Goal: Communication & Community: Answer question/provide support

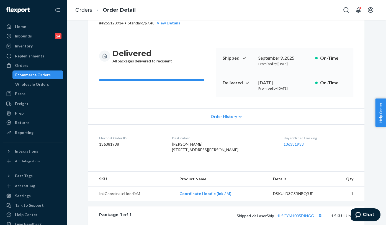
drag, startPoint x: 181, startPoint y: 149, endPoint x: 211, endPoint y: 157, distance: 30.7
click at [211, 157] on dl "Flexport Order ID 136381938 Destination [PERSON_NAME] [STREET_ADDRESS][PERSON_N…" at bounding box center [226, 145] width 277 height 42
copy span "[STREET_ADDRESS][PERSON_NAME]"
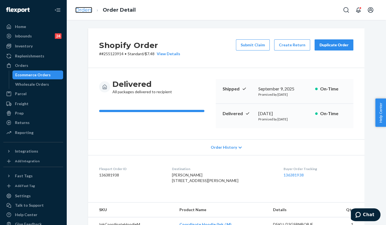
click at [77, 9] on link "Orders" at bounding box center [83, 10] width 17 height 6
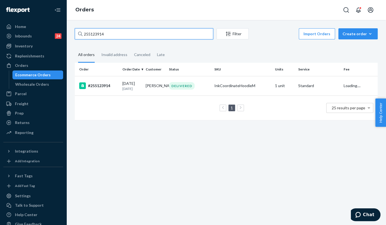
drag, startPoint x: 115, startPoint y: 31, endPoint x: 67, endPoint y: 24, distance: 48.1
click at [67, 24] on div "255123914 Filter Import Orders Create order Ecommerce order Removal order All o…" at bounding box center [227, 122] width 320 height 205
paste input "98802"
type input "255198802"
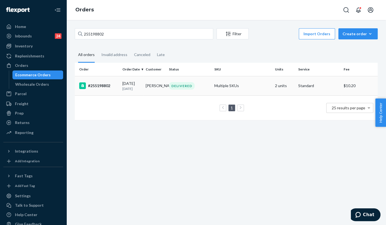
click at [106, 86] on div "#255198802" at bounding box center [98, 85] width 39 height 7
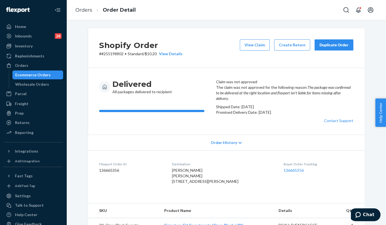
click at [328, 41] on button "Duplicate Order" at bounding box center [334, 44] width 39 height 11
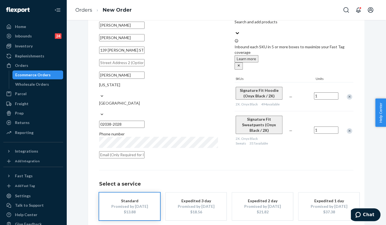
scroll to position [55, 0]
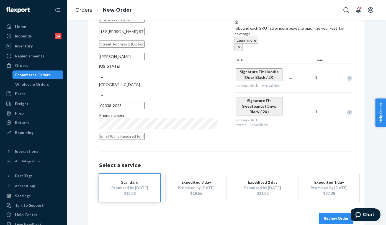
click at [324, 213] on button "Review Order" at bounding box center [336, 218] width 34 height 11
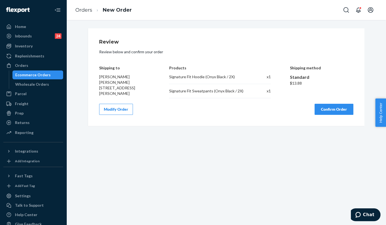
scroll to position [0, 0]
click at [332, 109] on button "Confirm Order" at bounding box center [334, 109] width 39 height 11
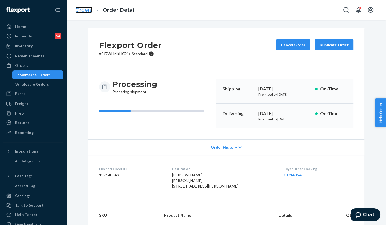
click at [83, 13] on link "Orders" at bounding box center [83, 10] width 17 height 6
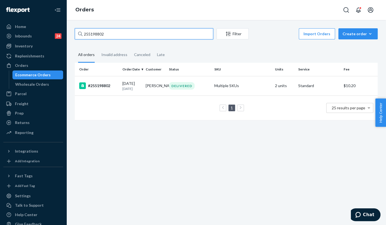
drag, startPoint x: 127, startPoint y: 36, endPoint x: 71, endPoint y: 29, distance: 56.7
click at [71, 29] on div "255198802 Filter Import Orders Create order Ecommerce order Removal order All o…" at bounding box center [226, 76] width 311 height 97
paste input "85910"
type input "255185910"
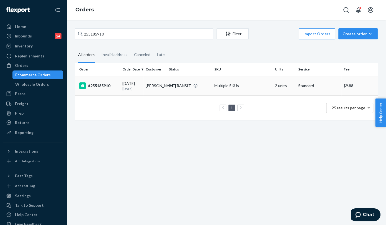
click at [102, 86] on div "#255185910" at bounding box center [98, 85] width 39 height 7
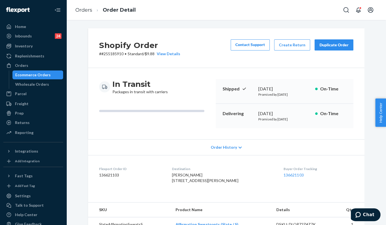
click at [108, 175] on dd "136621103" at bounding box center [131, 175] width 64 height 6
copy dd "136621103"
click at [365, 216] on span "Chat" at bounding box center [368, 214] width 11 height 5
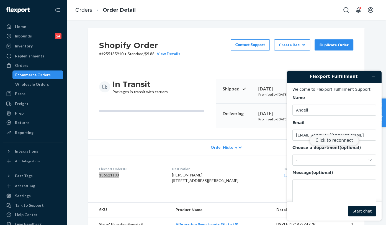
click at [336, 139] on button "Click to reconnect" at bounding box center [334, 140] width 49 height 11
click at [307, 190] on textarea "Message (optional)" at bounding box center [335, 194] width 84 height 31
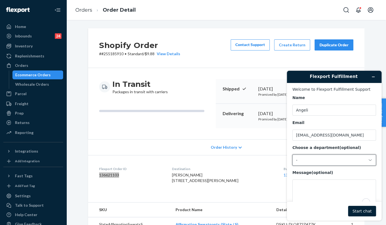
click at [314, 160] on div "-" at bounding box center [331, 159] width 70 height 5
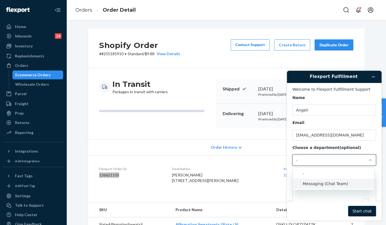
click at [310, 181] on li "Messaging (Chat Team)" at bounding box center [334, 183] width 82 height 10
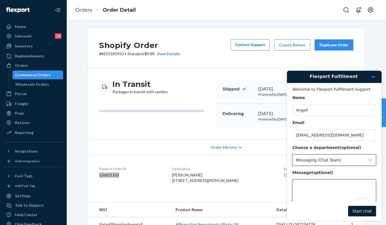
click at [305, 192] on textarea "Message (optional)" at bounding box center [335, 194] width 84 height 31
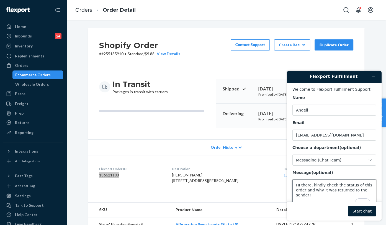
paste textarea "136621103"
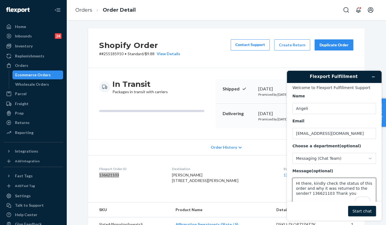
type textarea "HI there, kindly check the status of this order and why it was returned to the …"
click at [361, 208] on button "Start chat" at bounding box center [362, 211] width 28 height 11
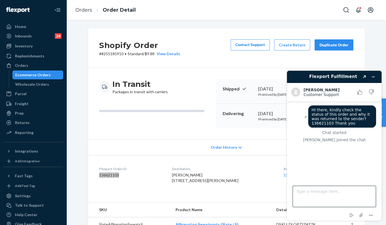
click at [308, 194] on textarea "Type a message here..." at bounding box center [334, 196] width 83 height 21
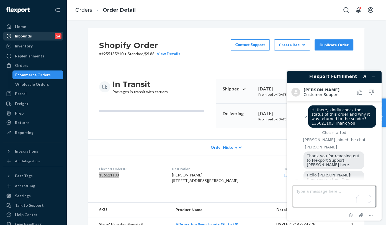
scroll to position [5, 0]
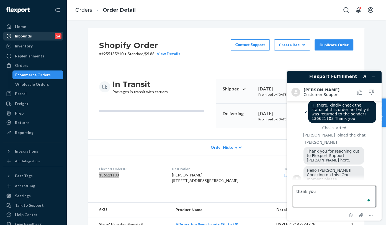
type textarea "thank you"
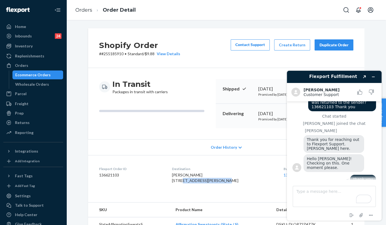
drag, startPoint x: 204, startPoint y: 182, endPoint x: 207, endPoint y: 185, distance: 4.3
click at [207, 183] on span "[PERSON_NAME] [STREET_ADDRESS][PERSON_NAME]" at bounding box center [205, 177] width 67 height 10
click at [201, 185] on div "Destination [PERSON_NAME] [STREET_ADDRESS][PERSON_NAME]" at bounding box center [223, 175] width 103 height 19
drag, startPoint x: 220, startPoint y: 185, endPoint x: 173, endPoint y: 180, distance: 46.8
click at [173, 180] on dl "Flexport Order ID 136621103 Destination [PERSON_NAME] [STREET_ADDRESS][PERSON_N…" at bounding box center [226, 176] width 277 height 42
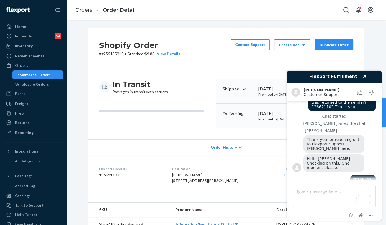
click at [184, 183] on span "[PERSON_NAME] [STREET_ADDRESS][PERSON_NAME]" at bounding box center [205, 177] width 67 height 10
drag, startPoint x: 177, startPoint y: 180, endPoint x: 222, endPoint y: 188, distance: 45.6
click at [222, 188] on dl "Flexport Order ID 136621103 Destination [PERSON_NAME] [STREET_ADDRESS][PERSON_N…" at bounding box center [226, 176] width 277 height 42
copy span "[STREET_ADDRESS][PERSON_NAME]"
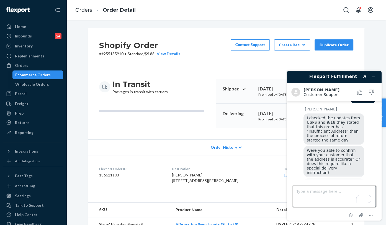
click at [328, 196] on textarea "Type a message here..." at bounding box center [334, 196] width 83 height 21
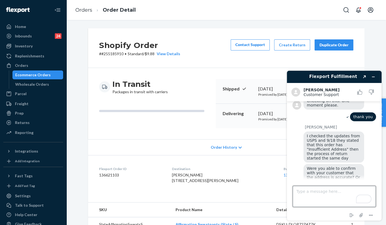
scroll to position [66, 0]
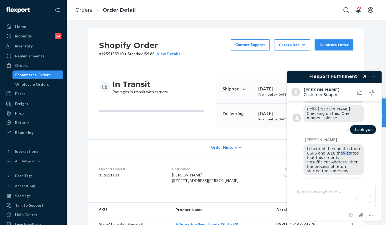
drag, startPoint x: 340, startPoint y: 147, endPoint x: 343, endPoint y: 146, distance: 2.8
click at [343, 146] on span "I checked the updates from USPS and 9/18 they stated that this order has "Insuf…" at bounding box center [334, 159] width 55 height 27
click at [314, 197] on textarea "Type a message here..." at bounding box center [334, 196] width 83 height 21
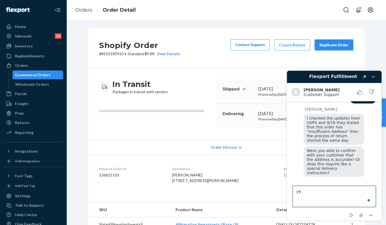
type textarea "y"
click at [163, 183] on div "Flexport Order ID 136621103" at bounding box center [131, 175] width 64 height 19
drag, startPoint x: 178, startPoint y: 178, endPoint x: 225, endPoint y: 186, distance: 47.7
click at [225, 186] on dl "Flexport Order ID 136621103 Destination [PERSON_NAME] [STREET_ADDRESS][PERSON_N…" at bounding box center [226, 176] width 277 height 42
copy span "[STREET_ADDRESS][PERSON_NAME]"
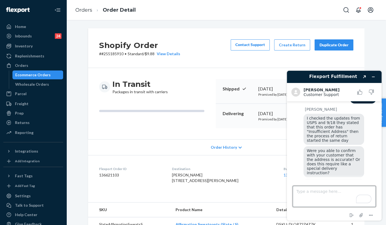
click at [306, 193] on textarea "Type a message here..." at bounding box center [334, 196] width 83 height 21
paste textarea "[STREET_ADDRESS][PERSON_NAME]"
type textarea "[STREET_ADDRESS][PERSON_NAME]"
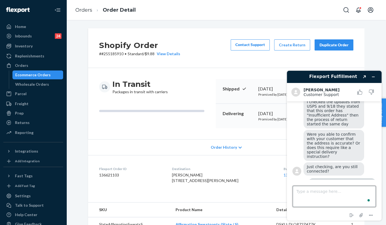
click at [306, 193] on textarea "Type a message here..." at bounding box center [334, 196] width 83 height 21
type textarea "That's the correct shipping address"
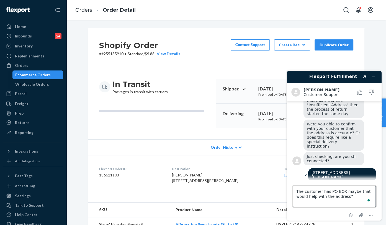
type textarea "The customer has PO BOX maybe that would help with the address?"
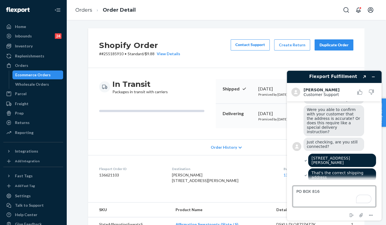
type textarea "PO BOX 816"
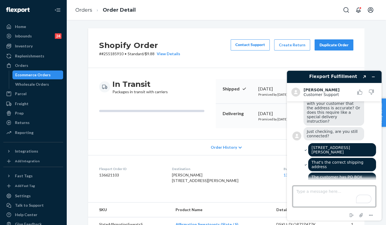
click at [319, 188] on textarea "Type a message here..." at bounding box center [334, 196] width 83 height 21
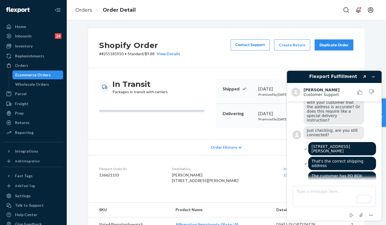
click at [101, 185] on div "Flexport Order ID 136621103" at bounding box center [131, 175] width 64 height 19
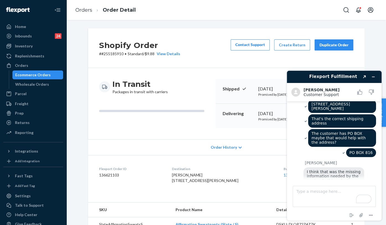
scroll to position [222, 0]
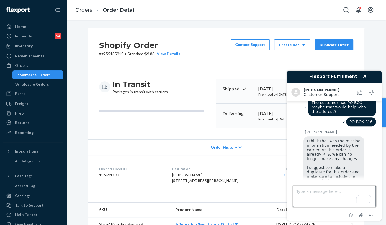
click at [321, 192] on textarea "Type a message here..." at bounding box center [334, 196] width 83 height 21
type textarea "G"
type textarea "Got it. Thank you.."
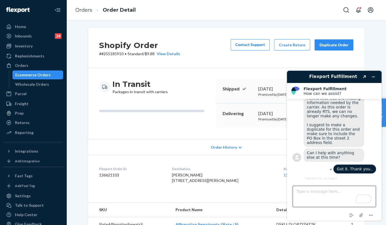
scroll to position [228, 0]
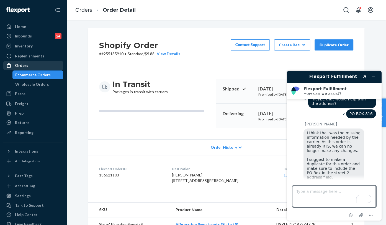
click at [18, 67] on div "Orders" at bounding box center [21, 66] width 13 height 6
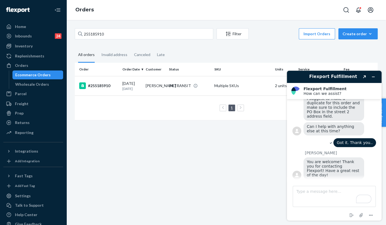
scroll to position [290, 0]
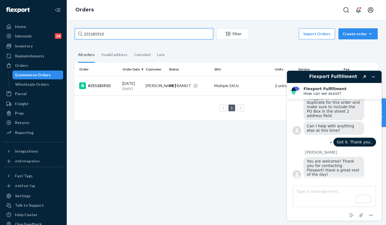
drag, startPoint x: 120, startPoint y: 35, endPoint x: 73, endPoint y: 31, distance: 46.8
click at [73, 31] on div "255185910 Filter Import Orders Create order Ecommerce order Removal order All o…" at bounding box center [226, 76] width 311 height 97
paste input "304904"
type input "255304904"
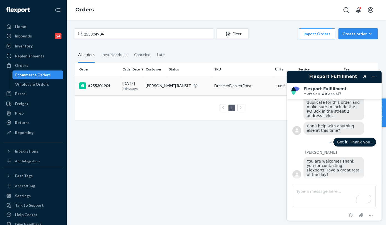
click at [100, 80] on td "#255304904" at bounding box center [97, 85] width 45 height 19
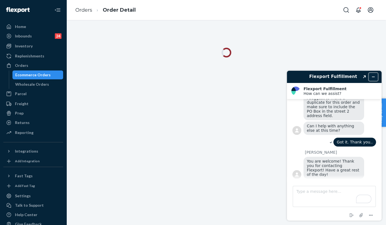
click at [373, 75] on icon "Minimize widget" at bounding box center [374, 77] width 4 height 4
